Goal: Information Seeking & Learning: Learn about a topic

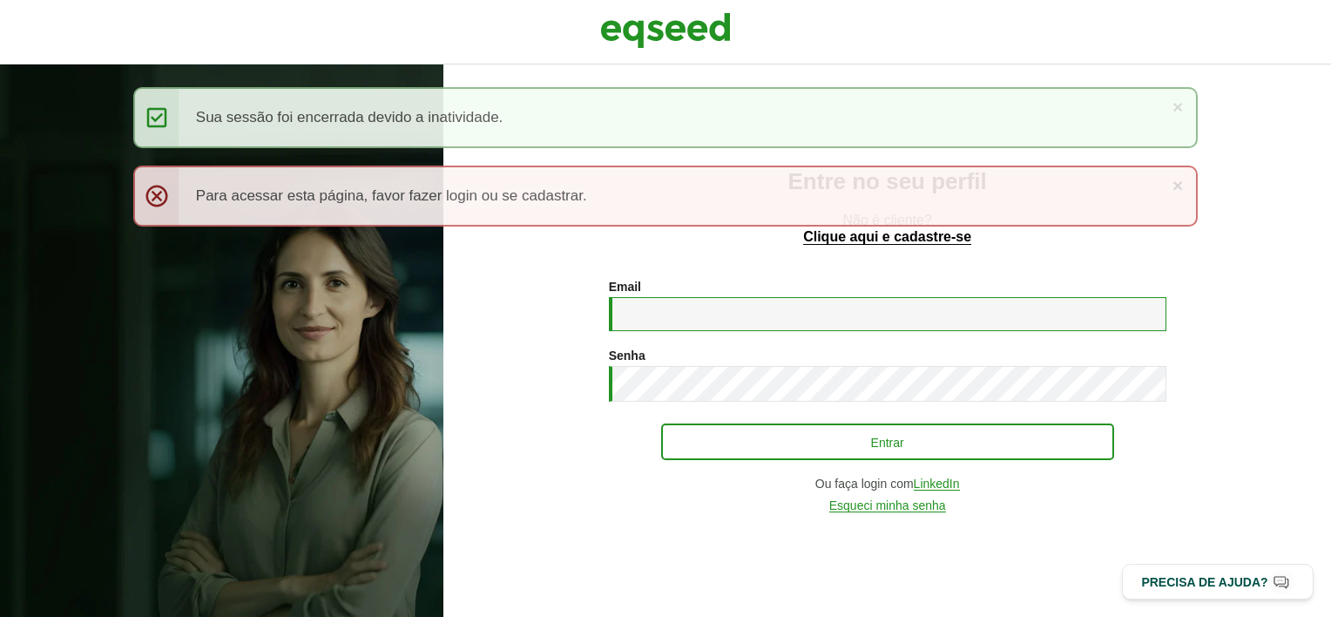
type input "**********"
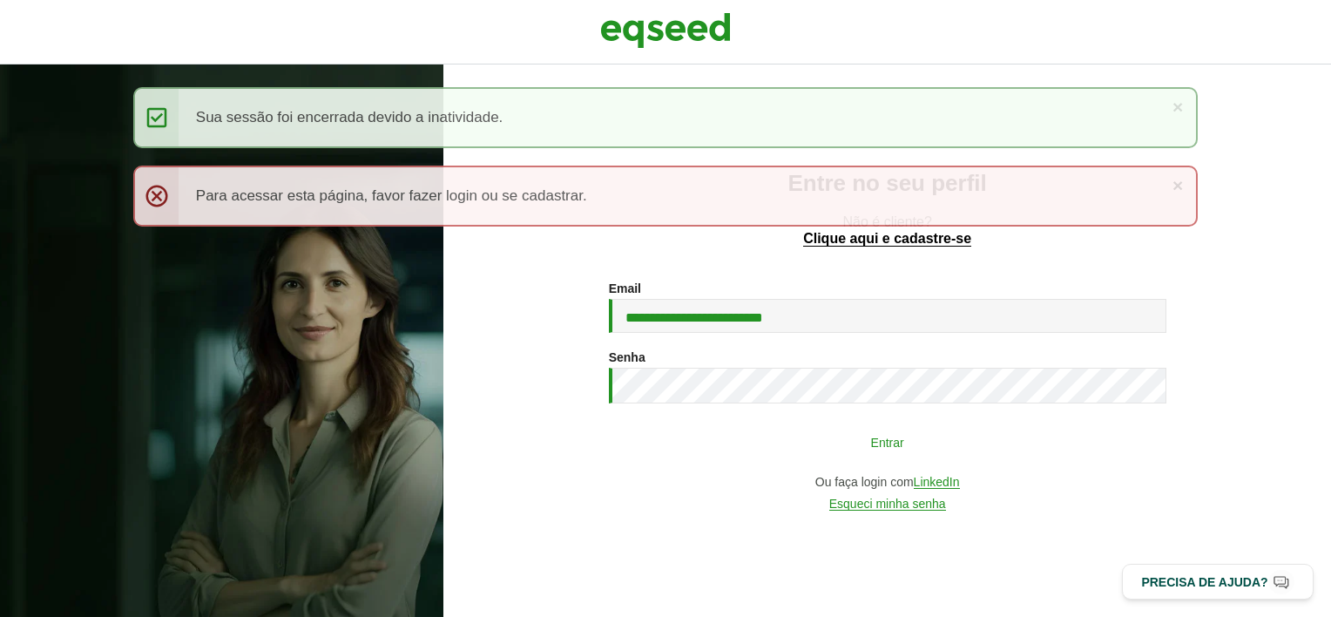
click at [707, 438] on button "Entrar" at bounding box center [887, 441] width 453 height 33
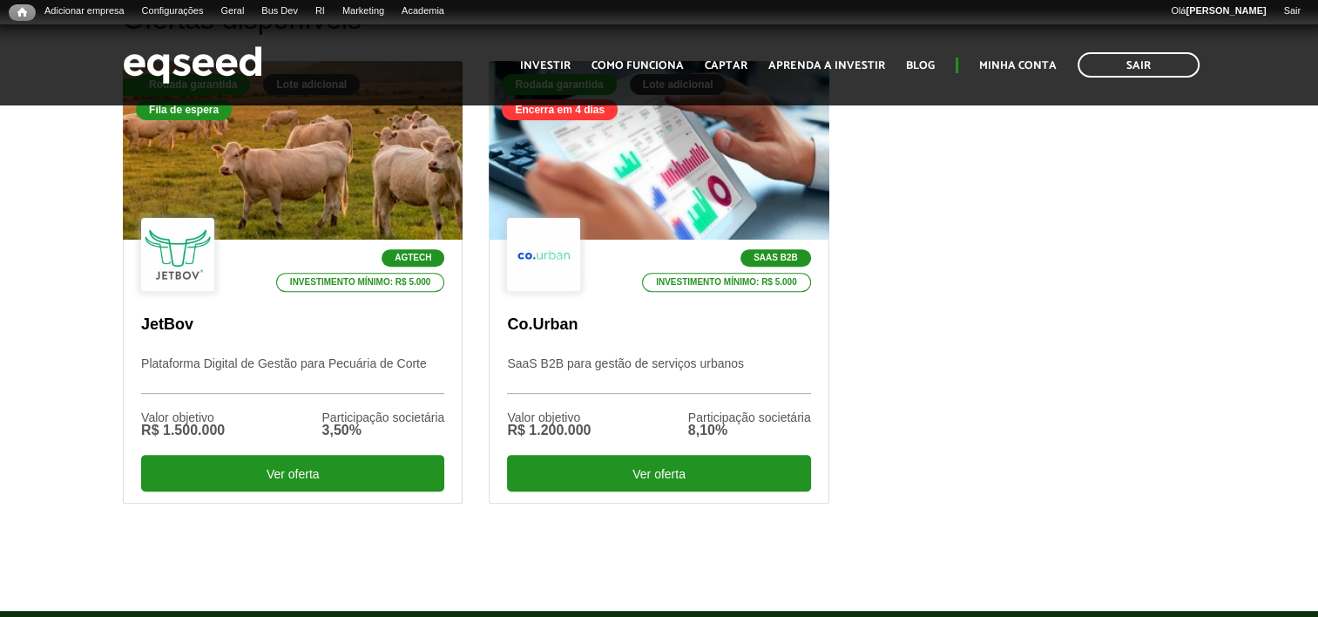
scroll to position [589, 0]
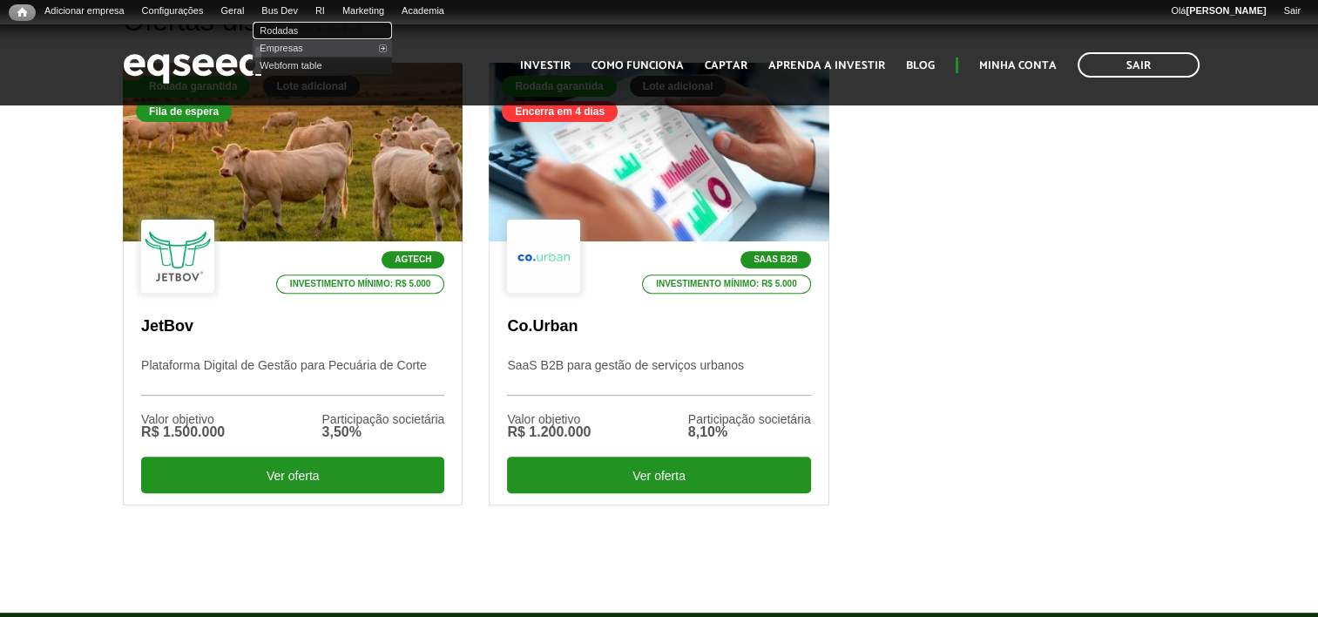
click at [296, 33] on link "Rodadas" at bounding box center [322, 30] width 139 height 17
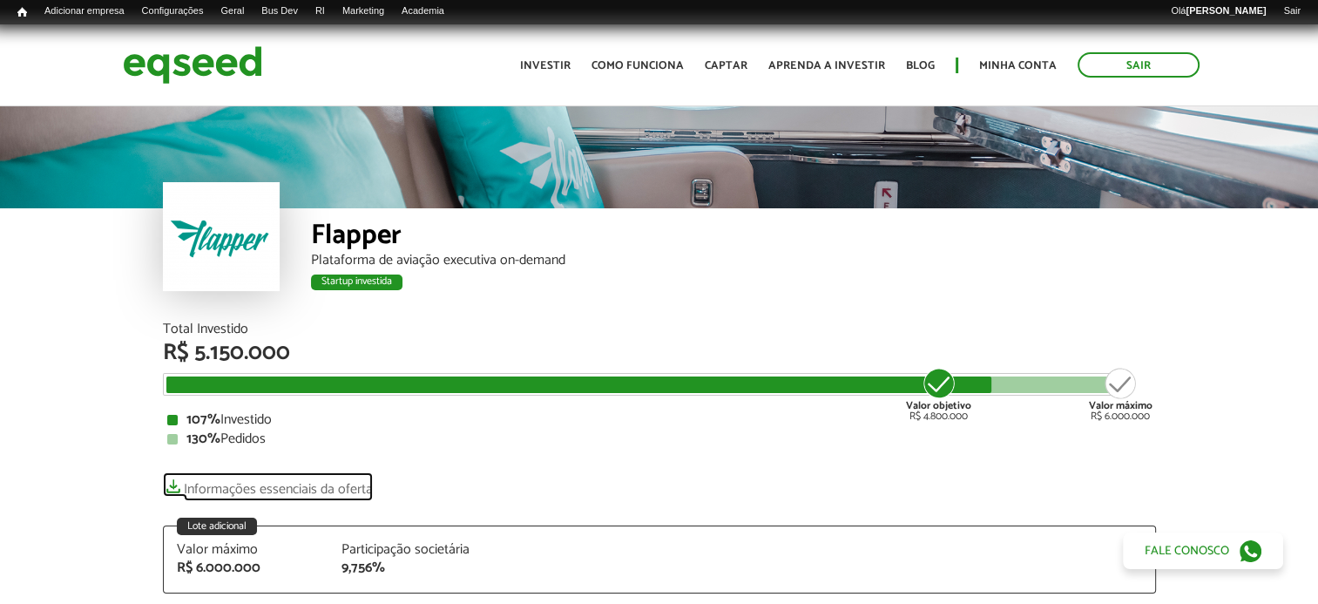
click at [286, 484] on link "Informações essenciais da oferta" at bounding box center [268, 484] width 210 height 24
click at [269, 491] on link "Informações essenciais da oferta" at bounding box center [268, 484] width 210 height 24
